Goal: Information Seeking & Learning: Understand process/instructions

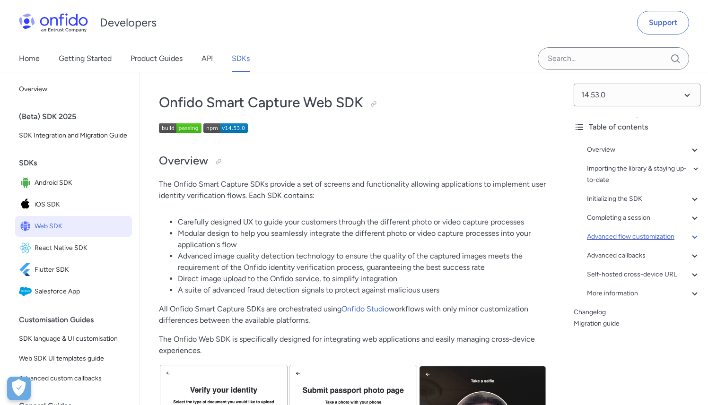
click at [637, 235] on div "Advanced flow customization" at bounding box center [644, 236] width 114 height 11
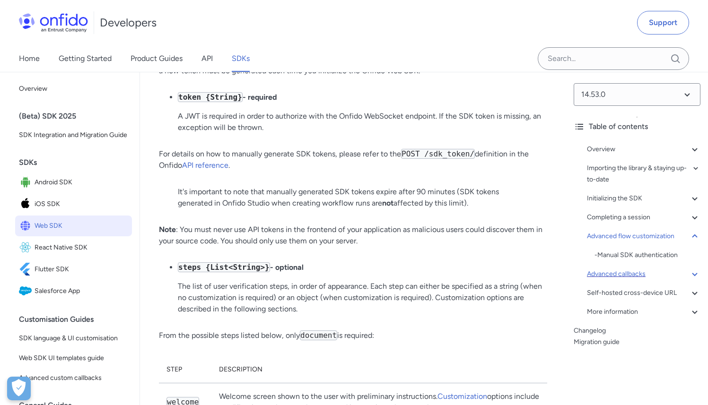
click at [634, 277] on div "Advanced callbacks" at bounding box center [644, 274] width 114 height 11
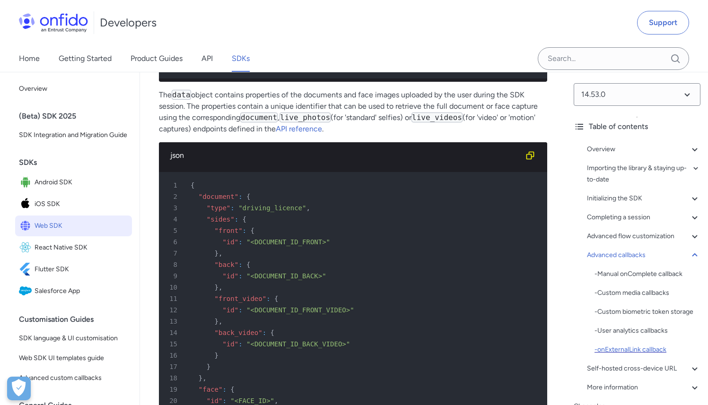
scroll to position [12, 0]
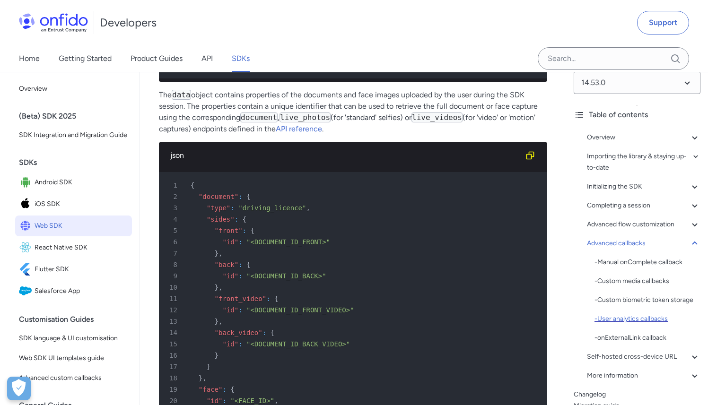
click at [625, 325] on div "- User analytics callbacks" at bounding box center [647, 319] width 106 height 11
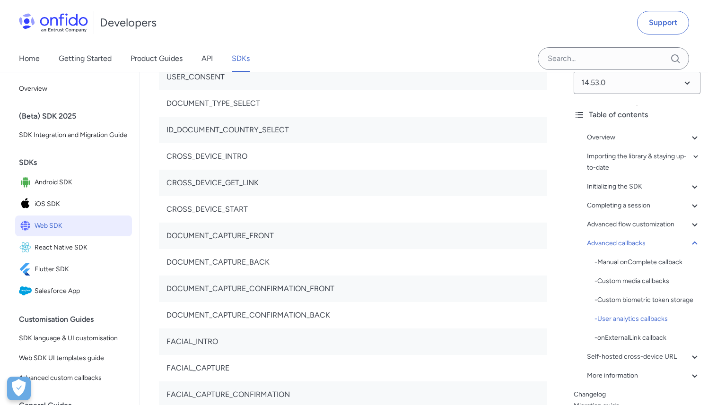
copy code "eventName"
